Goal: Information Seeking & Learning: Learn about a topic

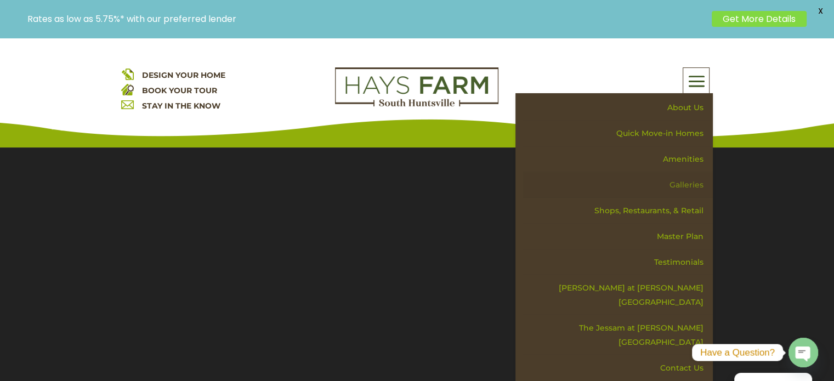
click at [685, 186] on link "Galleries" at bounding box center [618, 185] width 190 height 26
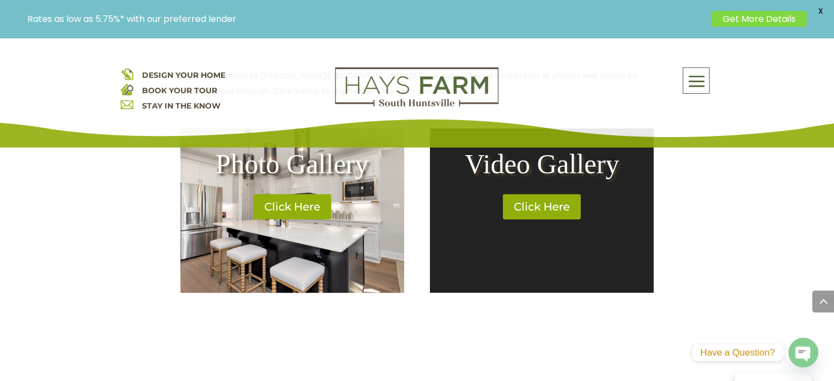
scroll to position [494, 0]
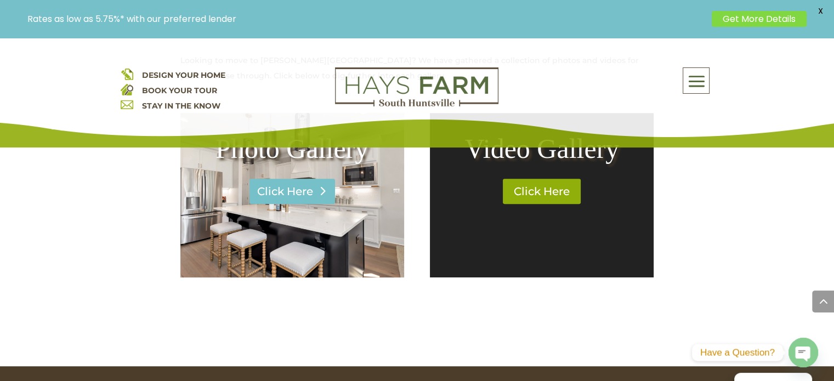
click at [279, 191] on link "Click Here" at bounding box center [293, 191] width 86 height 25
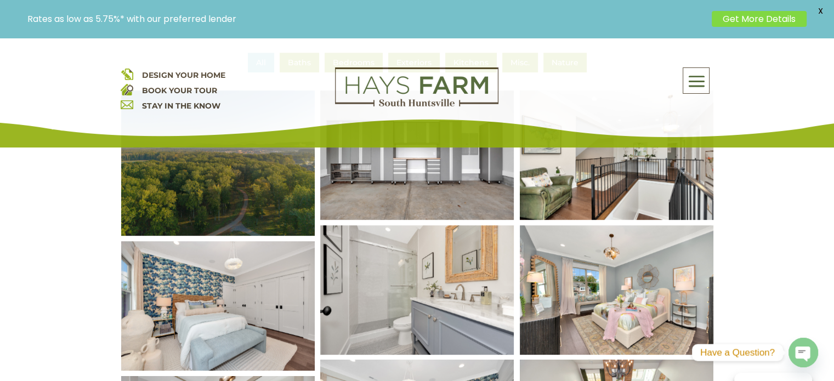
scroll to position [329, 0]
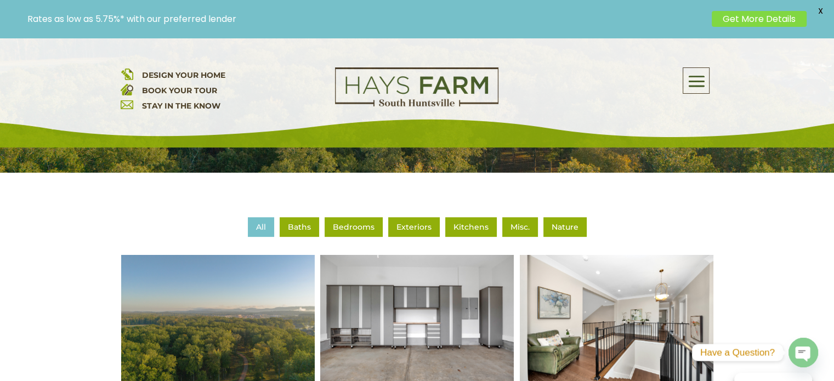
click at [294, 225] on li "Baths" at bounding box center [299, 227] width 39 height 20
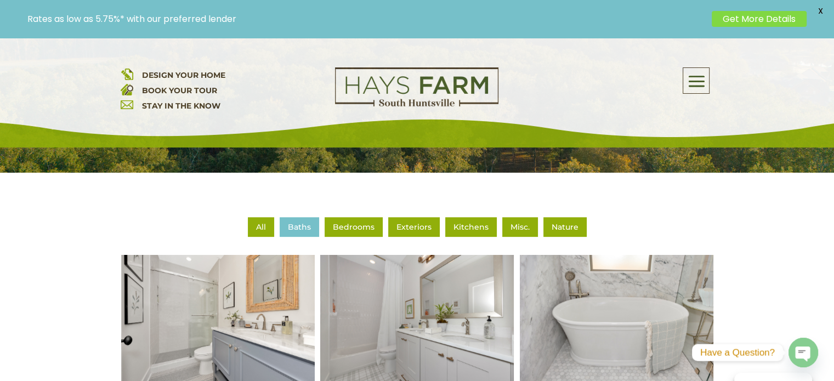
click at [360, 227] on li "Bedrooms" at bounding box center [354, 227] width 58 height 20
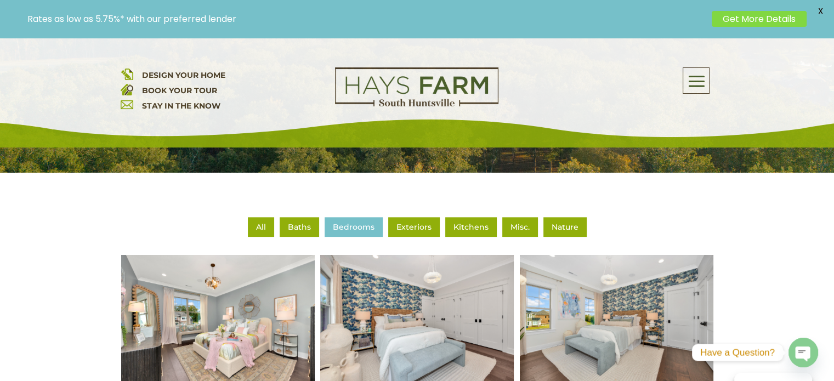
click at [414, 227] on li "Exteriors" at bounding box center [414, 227] width 52 height 20
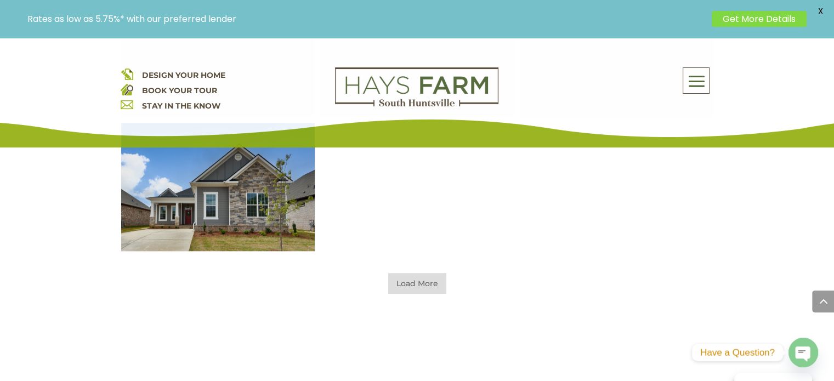
scroll to position [878, 0]
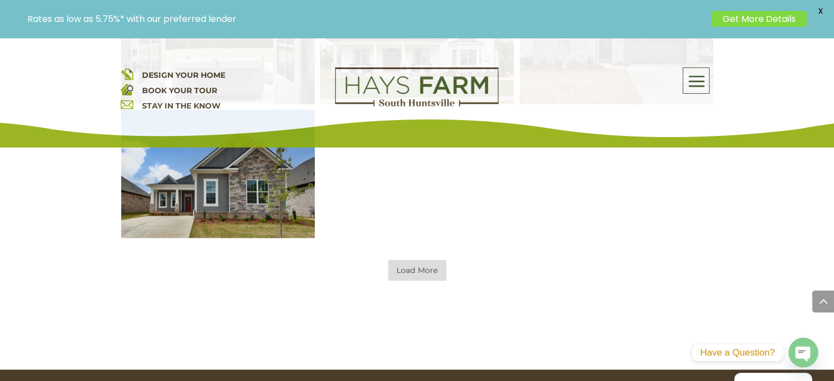
click at [419, 275] on span "Load More" at bounding box center [417, 270] width 58 height 21
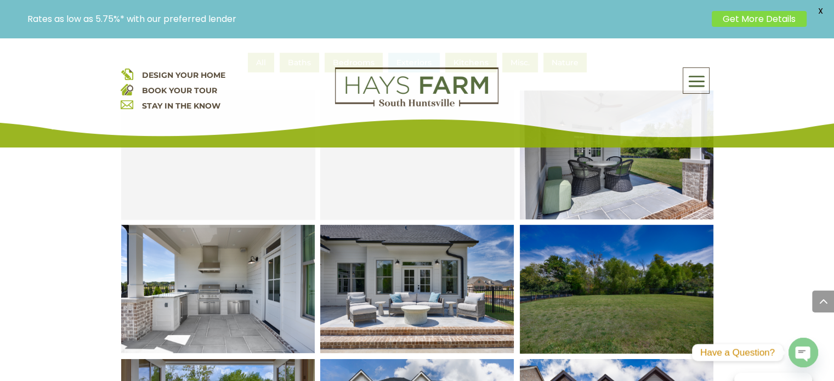
scroll to position [329, 0]
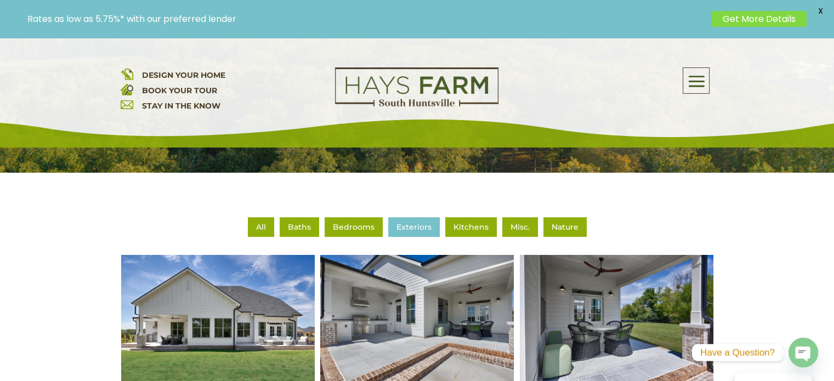
click at [342, 230] on li "Bedrooms" at bounding box center [354, 227] width 58 height 20
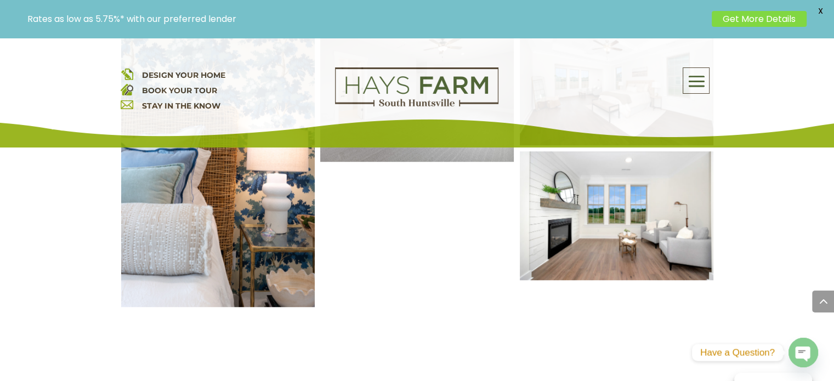
scroll to position [878, 0]
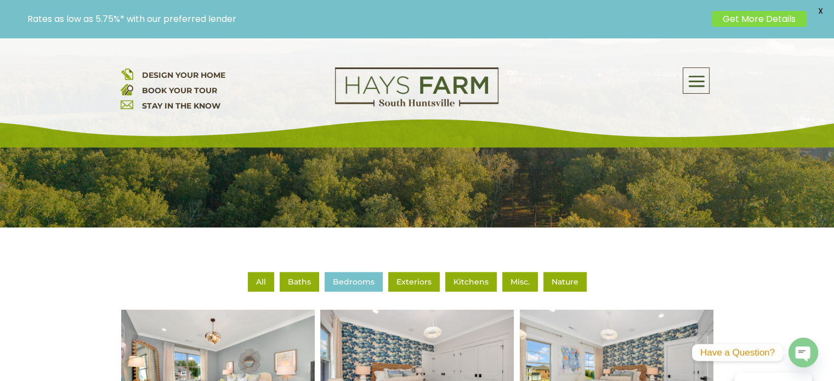
scroll to position [329, 0]
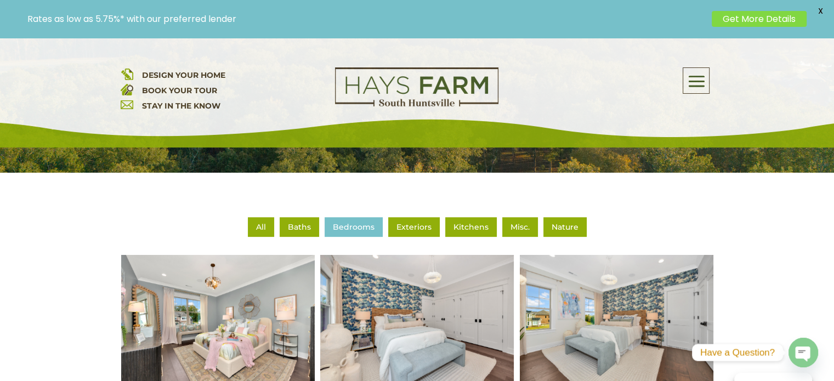
click at [526, 228] on li "Misc." at bounding box center [520, 227] width 36 height 20
